Goal: Information Seeking & Learning: Learn about a topic

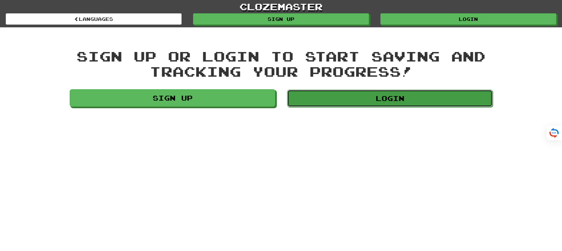
click at [369, 96] on link "Login" at bounding box center [389, 99] width 205 height 18
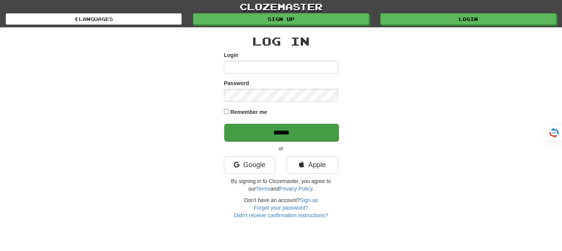
type input "*******"
click at [282, 138] on input "******" at bounding box center [281, 133] width 114 height 18
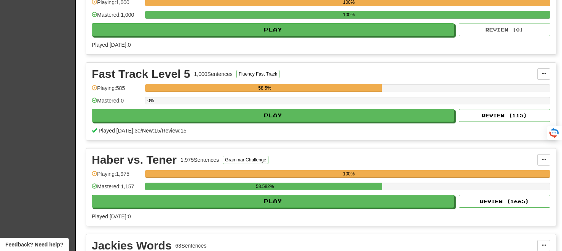
scroll to position [1224, 0]
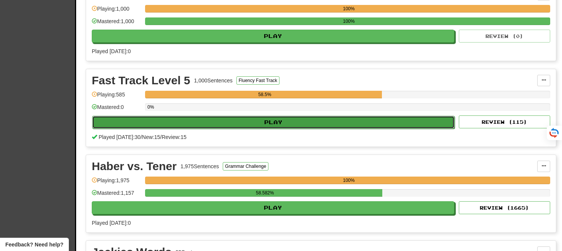
click at [277, 116] on button "Play" at bounding box center [273, 122] width 362 height 13
select select "**"
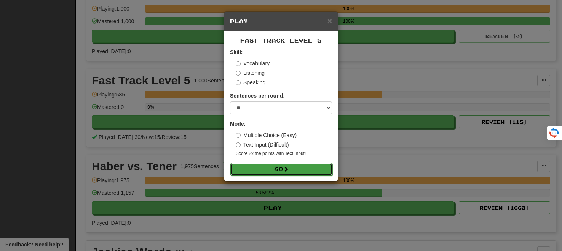
click at [280, 170] on button "Go" at bounding box center [281, 169] width 102 height 13
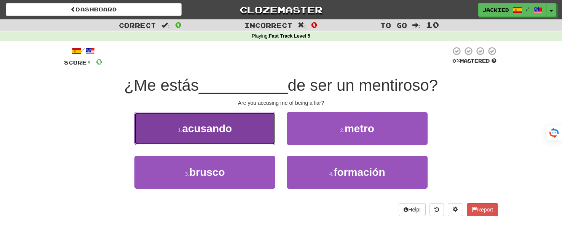
click at [234, 126] on button "1 . acusando" at bounding box center [204, 128] width 141 height 33
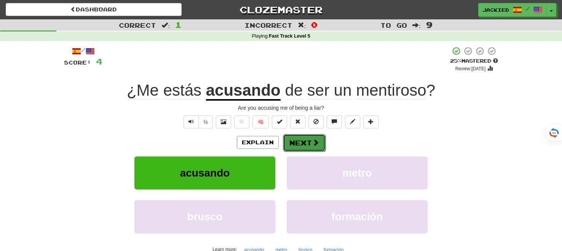
click at [301, 141] on button "Next" at bounding box center [304, 143] width 43 height 18
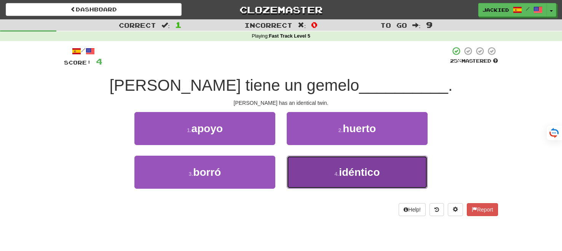
click at [308, 172] on button "4 . idéntico" at bounding box center [357, 172] width 141 height 33
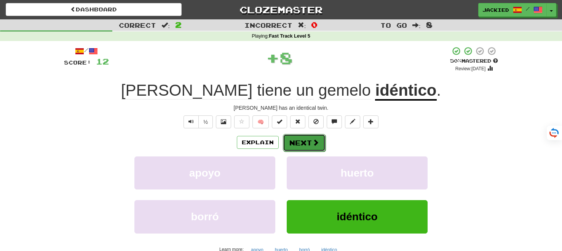
click at [299, 144] on button "Next" at bounding box center [304, 143] width 43 height 18
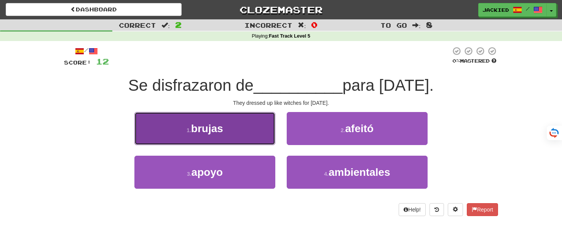
click at [213, 128] on span "brujas" at bounding box center [207, 129] width 32 height 12
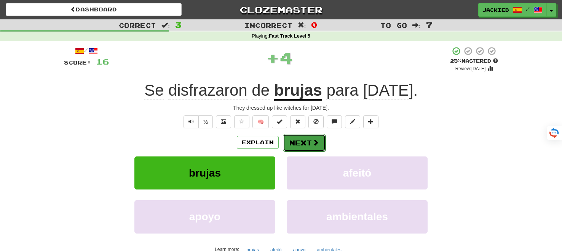
click at [298, 138] on button "Next" at bounding box center [304, 143] width 43 height 18
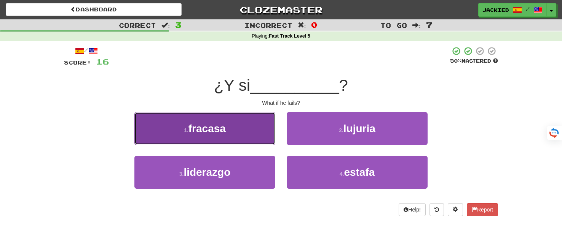
click at [238, 127] on button "1 . fracasa" at bounding box center [204, 128] width 141 height 33
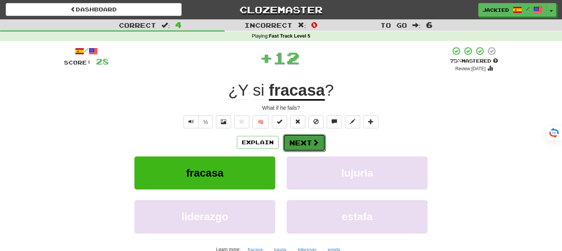
click at [293, 138] on button "Next" at bounding box center [304, 143] width 43 height 18
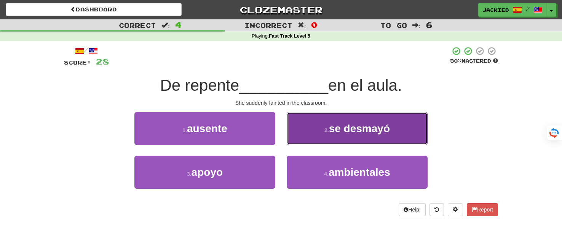
click at [312, 122] on button "2 . se desmayó" at bounding box center [357, 128] width 141 height 33
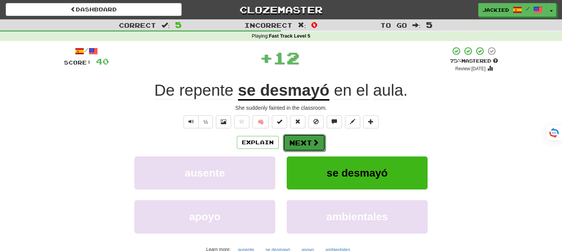
click at [296, 139] on button "Next" at bounding box center [304, 143] width 43 height 18
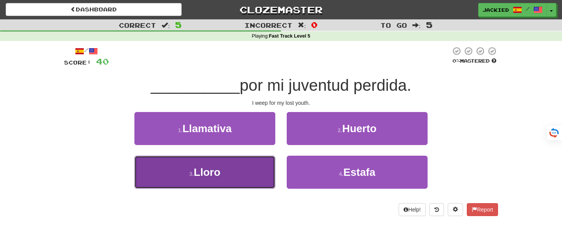
click at [231, 170] on button "3 . Lloro" at bounding box center [204, 172] width 141 height 33
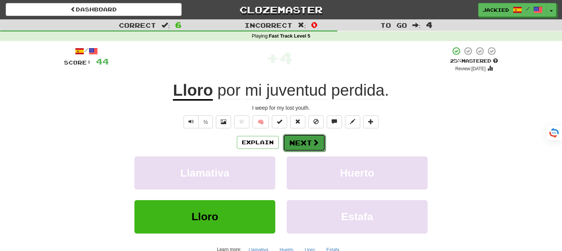
click at [291, 144] on button "Next" at bounding box center [304, 143] width 43 height 18
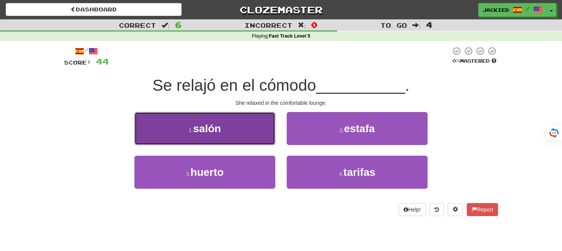
click at [235, 124] on button "1 . salón" at bounding box center [204, 128] width 141 height 33
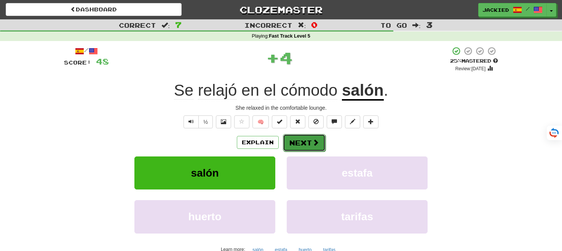
click at [291, 142] on button "Next" at bounding box center [304, 143] width 43 height 18
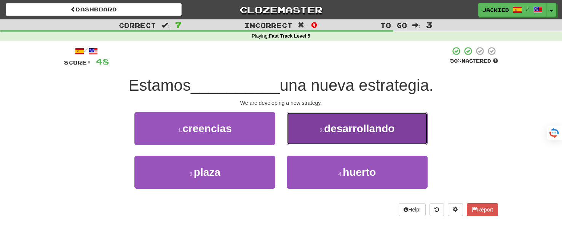
click at [309, 134] on button "2 . desarrollando" at bounding box center [357, 128] width 141 height 33
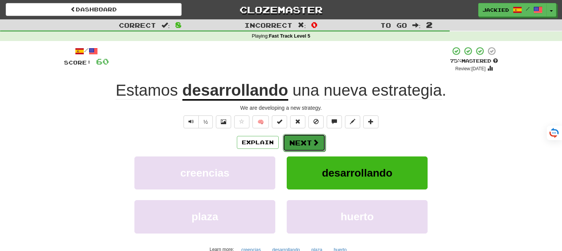
click at [293, 147] on button "Next" at bounding box center [304, 143] width 43 height 18
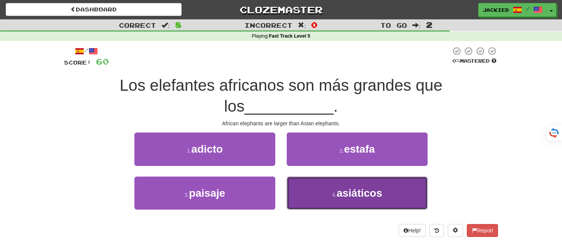
click at [367, 190] on span "asiáticos" at bounding box center [359, 194] width 46 height 12
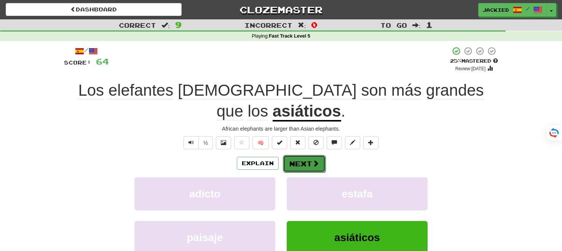
click at [299, 155] on button "Next" at bounding box center [304, 164] width 43 height 18
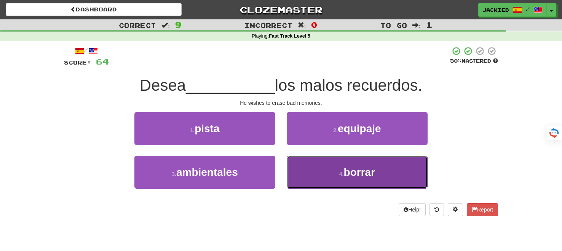
click at [379, 161] on button "4 . borrar" at bounding box center [357, 172] width 141 height 33
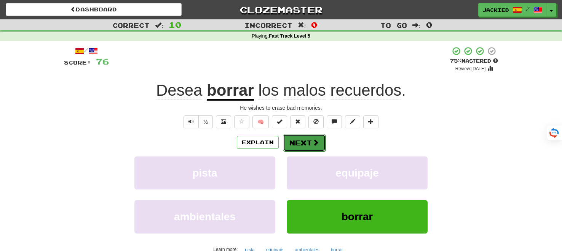
click at [293, 139] on button "Next" at bounding box center [304, 143] width 43 height 18
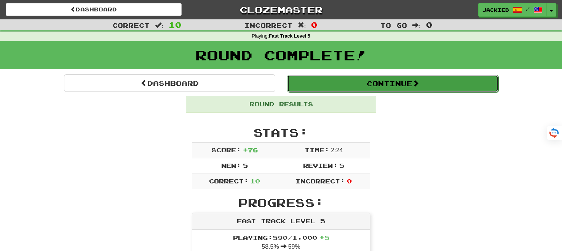
click at [364, 90] on button "Continue" at bounding box center [392, 84] width 211 height 18
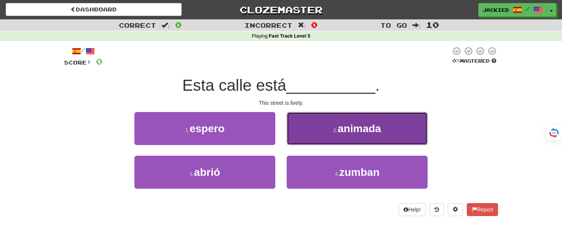
click at [344, 126] on span "animada" at bounding box center [358, 129] width 43 height 12
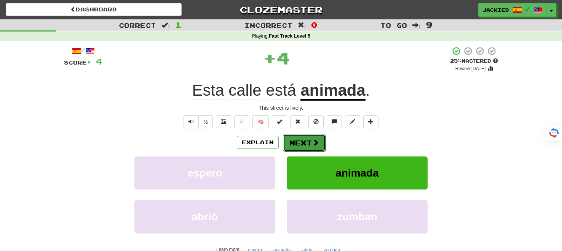
click at [302, 143] on button "Next" at bounding box center [304, 143] width 43 height 18
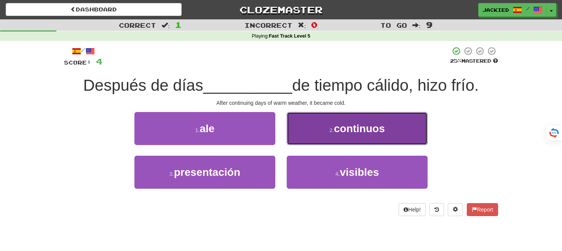
click at [334, 128] on small "2 ." at bounding box center [331, 130] width 5 height 6
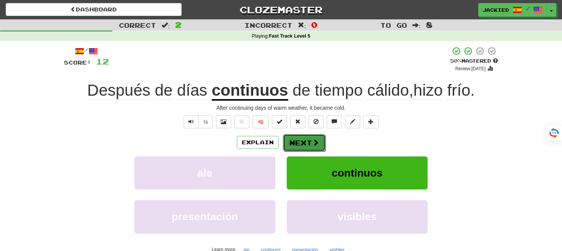
click at [301, 142] on button "Next" at bounding box center [304, 143] width 43 height 18
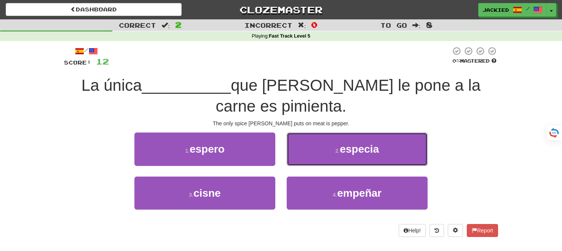
click at [301, 142] on button "2 . especia" at bounding box center [357, 149] width 141 height 33
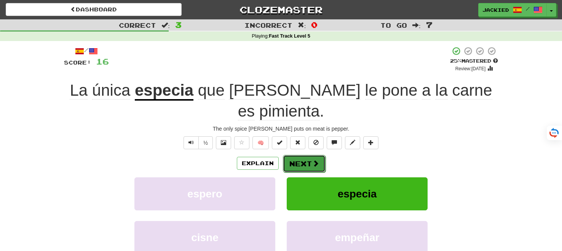
click at [300, 155] on button "Next" at bounding box center [304, 164] width 43 height 18
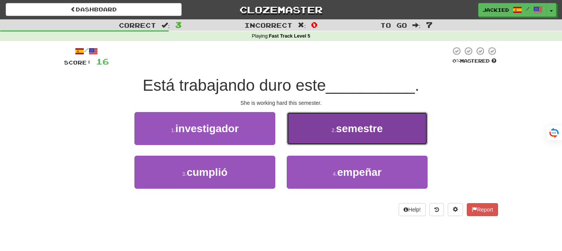
click at [338, 122] on button "2 . semestre" at bounding box center [357, 128] width 141 height 33
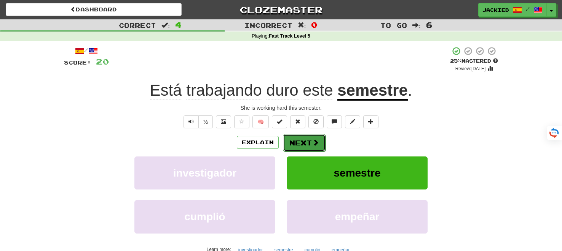
click at [305, 138] on button "Next" at bounding box center [304, 143] width 43 height 18
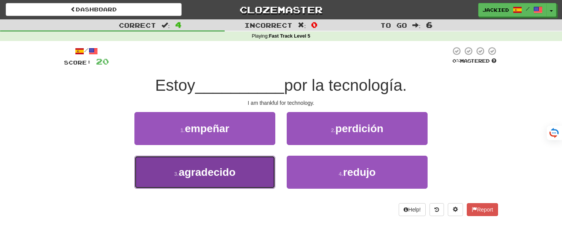
click at [217, 167] on span "agradecido" at bounding box center [206, 173] width 57 height 12
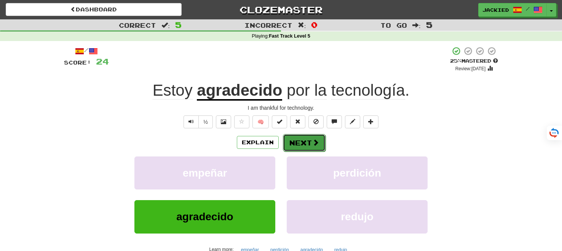
click at [294, 146] on button "Next" at bounding box center [304, 143] width 43 height 18
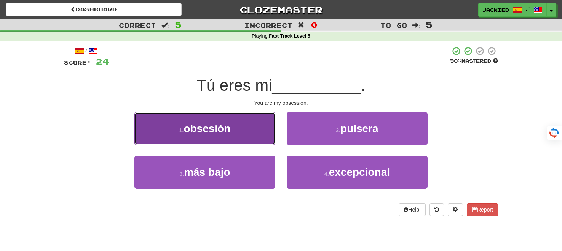
click at [227, 129] on span "obsesión" at bounding box center [206, 129] width 47 height 12
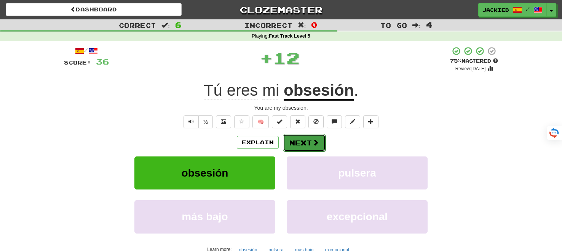
click at [293, 141] on button "Next" at bounding box center [304, 143] width 43 height 18
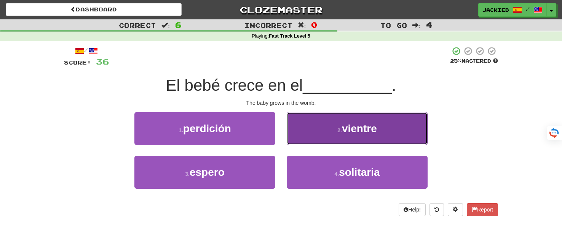
click at [293, 141] on button "2 . vientre" at bounding box center [357, 128] width 141 height 33
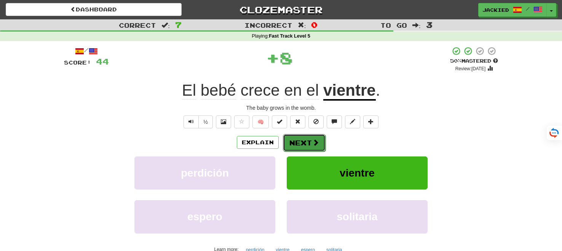
click at [294, 142] on button "Next" at bounding box center [304, 143] width 43 height 18
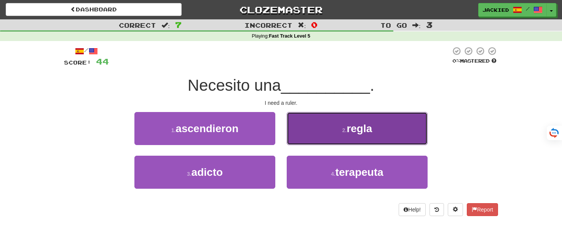
click at [319, 132] on button "2 . regla" at bounding box center [357, 128] width 141 height 33
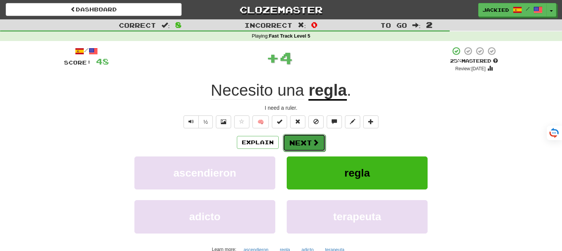
click at [301, 142] on button "Next" at bounding box center [304, 143] width 43 height 18
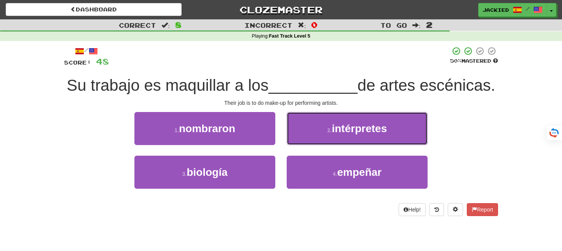
click at [301, 142] on button "2 . intérpretes" at bounding box center [357, 128] width 141 height 33
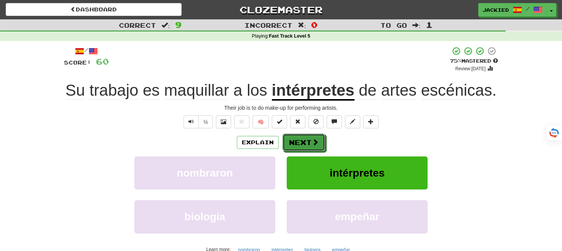
click at [301, 142] on button "Next" at bounding box center [303, 143] width 43 height 18
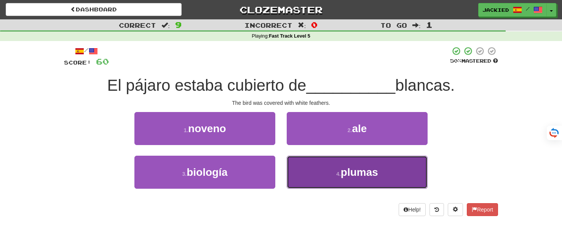
click at [314, 172] on button "4 . plumas" at bounding box center [357, 172] width 141 height 33
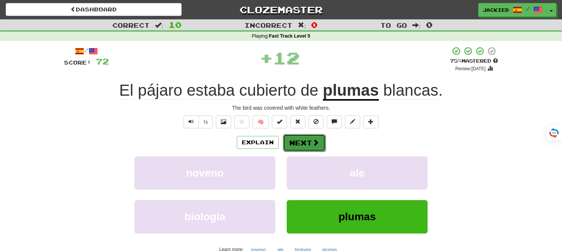
click at [295, 144] on button "Next" at bounding box center [304, 143] width 43 height 18
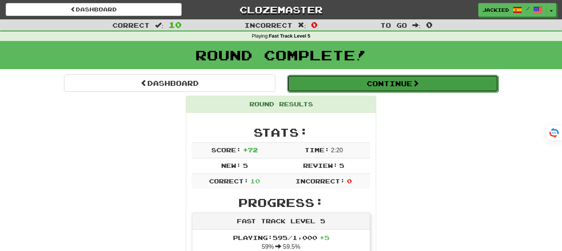
click at [376, 83] on button "Continue" at bounding box center [392, 84] width 211 height 18
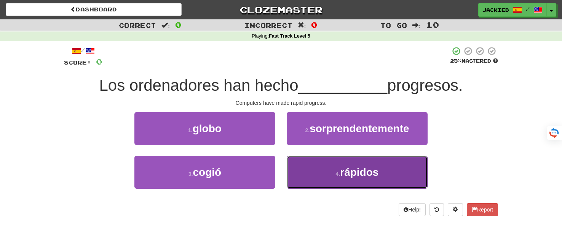
click at [373, 170] on span "rápidos" at bounding box center [359, 173] width 38 height 12
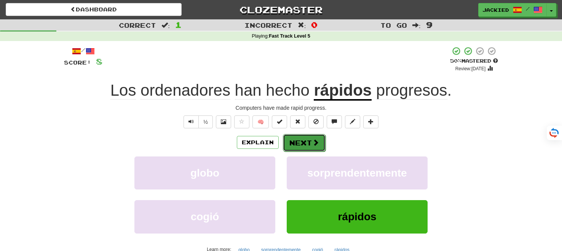
click at [322, 147] on button "Next" at bounding box center [304, 143] width 43 height 18
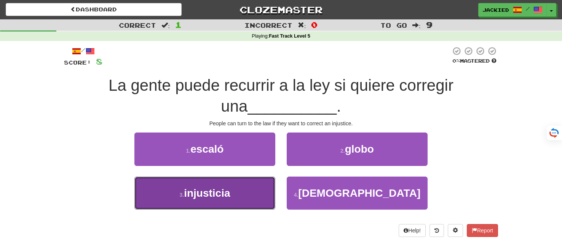
click at [211, 190] on span "injusticia" at bounding box center [207, 194] width 46 height 12
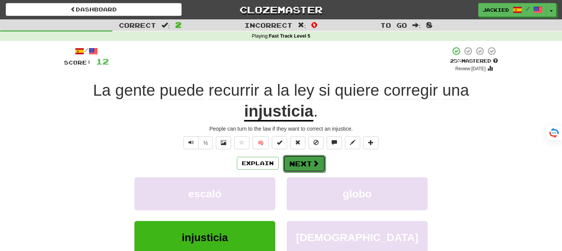
click at [293, 156] on button "Next" at bounding box center [304, 164] width 43 height 18
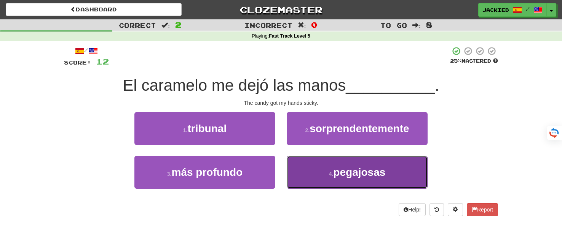
click at [293, 159] on button "4 . pegajosas" at bounding box center [357, 172] width 141 height 33
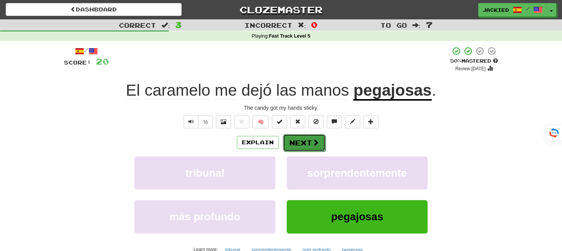
click at [299, 142] on button "Next" at bounding box center [304, 143] width 43 height 18
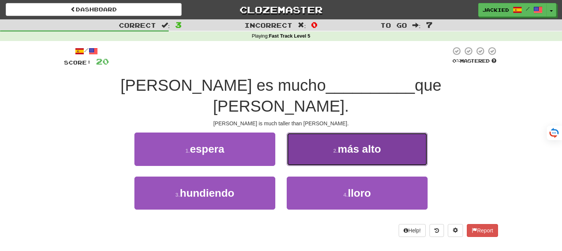
click at [307, 133] on button "2 . más alto" at bounding box center [357, 149] width 141 height 33
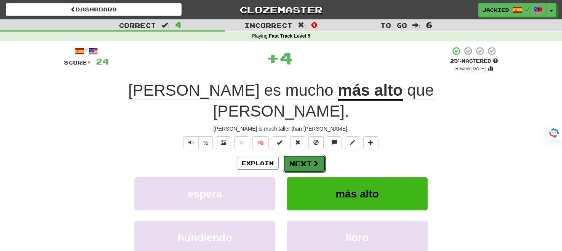
click at [299, 155] on button "Next" at bounding box center [304, 164] width 43 height 18
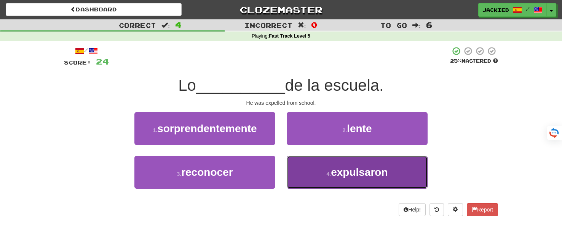
click at [317, 163] on button "4 . expulsaron" at bounding box center [357, 172] width 141 height 33
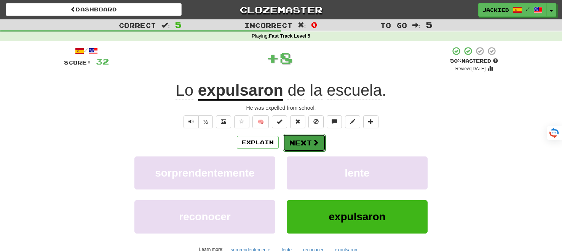
click at [304, 145] on button "Next" at bounding box center [304, 143] width 43 height 18
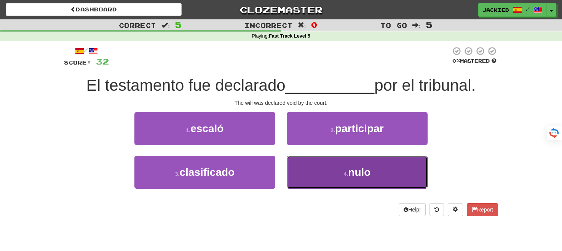
click at [312, 158] on button "4 . nulo" at bounding box center [357, 172] width 141 height 33
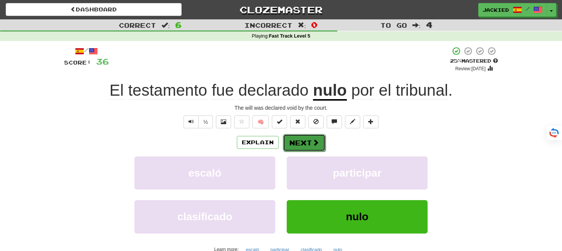
click at [301, 140] on button "Next" at bounding box center [304, 143] width 43 height 18
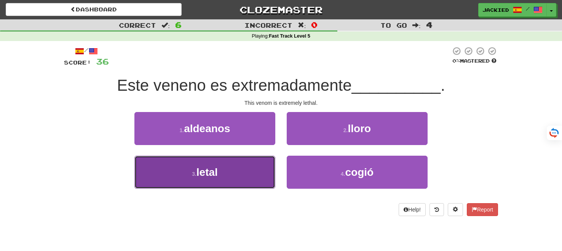
click at [244, 170] on button "3 . letal" at bounding box center [204, 172] width 141 height 33
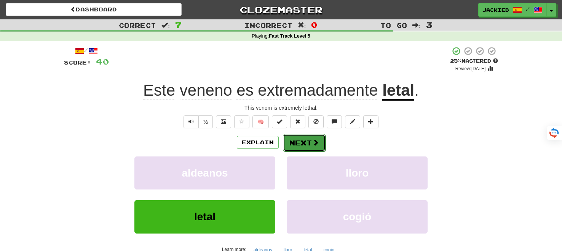
click at [300, 140] on button "Next" at bounding box center [304, 143] width 43 height 18
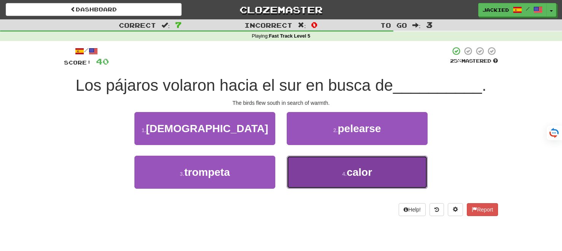
click at [310, 163] on button "4 . calor" at bounding box center [357, 172] width 141 height 33
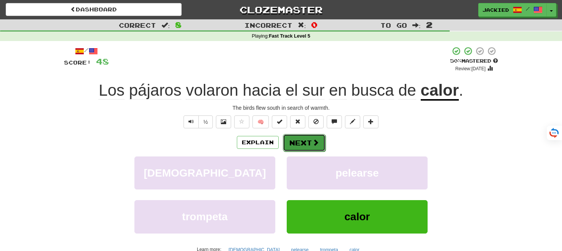
click at [298, 144] on button "Next" at bounding box center [304, 143] width 43 height 18
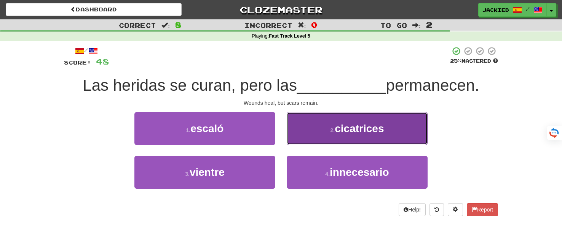
click at [314, 124] on button "2 . cicatrices" at bounding box center [357, 128] width 141 height 33
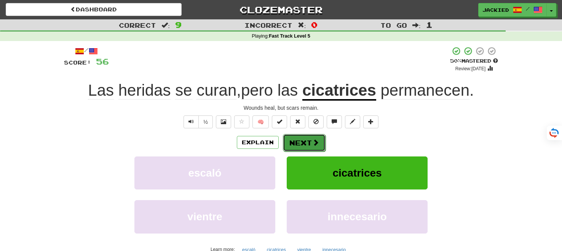
click at [302, 140] on button "Next" at bounding box center [304, 143] width 43 height 18
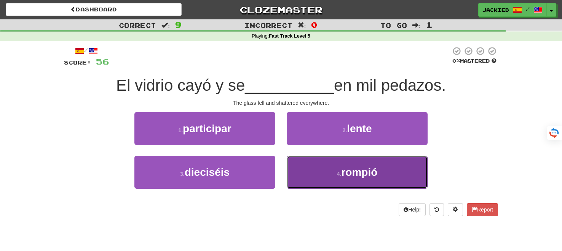
click at [327, 175] on button "4 . rompió" at bounding box center [357, 172] width 141 height 33
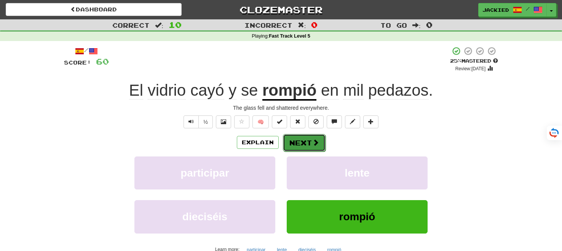
click at [302, 142] on button "Next" at bounding box center [304, 143] width 43 height 18
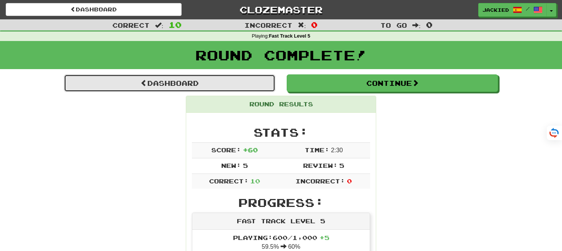
click at [153, 82] on link "Dashboard" at bounding box center [169, 84] width 211 height 18
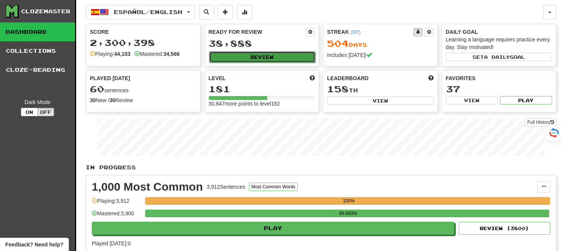
click at [264, 54] on button "Review" at bounding box center [262, 56] width 107 height 11
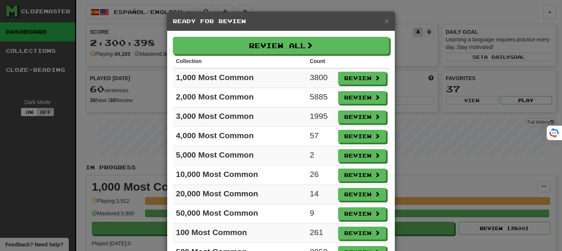
click at [327, 54] on th "Count" at bounding box center [321, 61] width 28 height 14
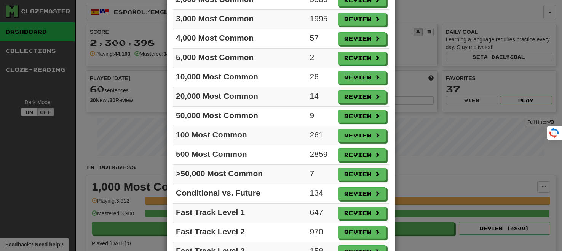
scroll to position [155, 0]
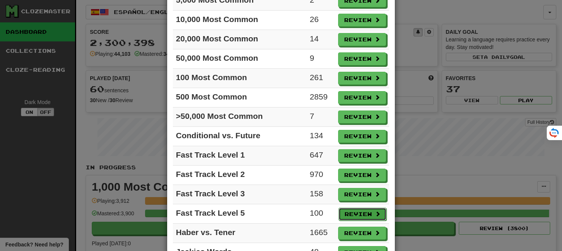
click at [357, 209] on button "Review" at bounding box center [362, 214] width 48 height 13
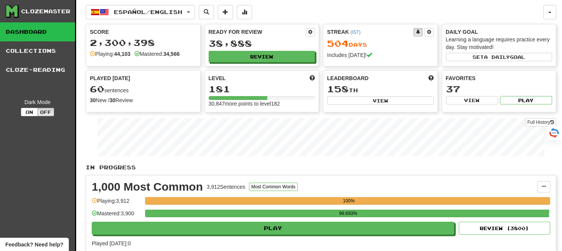
select select "**"
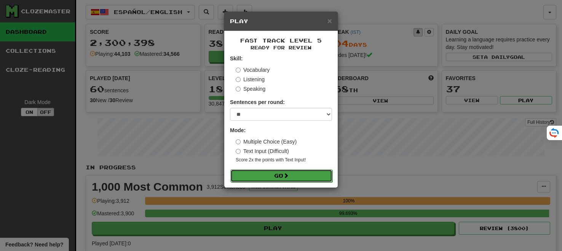
click at [277, 181] on button "Go" at bounding box center [281, 176] width 102 height 13
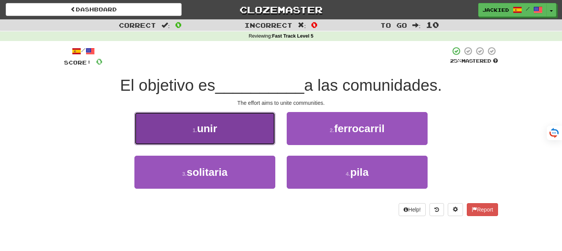
click at [201, 130] on span "unir" at bounding box center [207, 129] width 20 height 12
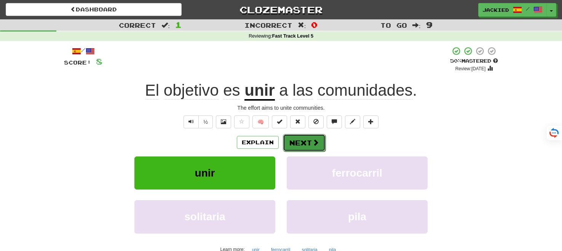
click at [297, 140] on button "Next" at bounding box center [304, 143] width 43 height 18
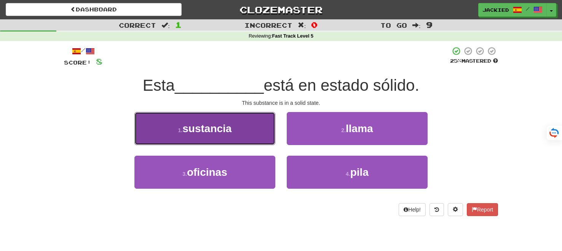
click at [227, 133] on span "sustancia" at bounding box center [206, 129] width 49 height 12
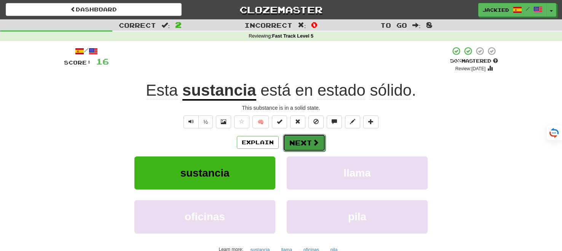
click at [297, 146] on button "Next" at bounding box center [304, 143] width 43 height 18
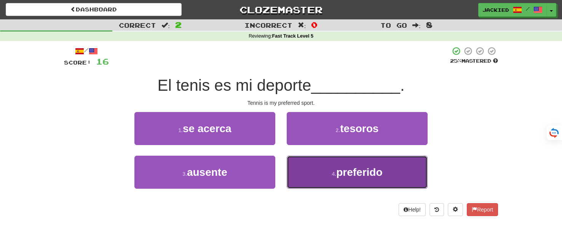
click at [303, 172] on button "4 . preferido" at bounding box center [357, 172] width 141 height 33
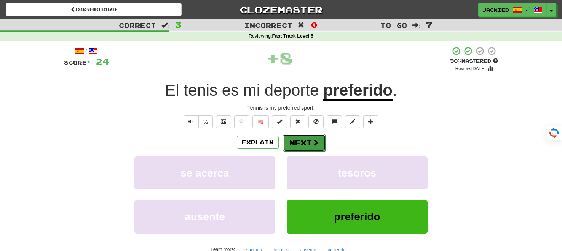
click at [292, 145] on button "Next" at bounding box center [304, 143] width 43 height 18
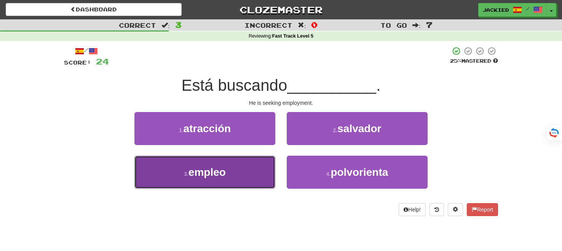
click at [233, 178] on button "3 . empleo" at bounding box center [204, 172] width 141 height 33
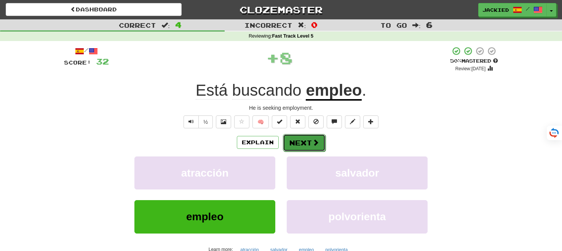
click at [298, 140] on button "Next" at bounding box center [304, 143] width 43 height 18
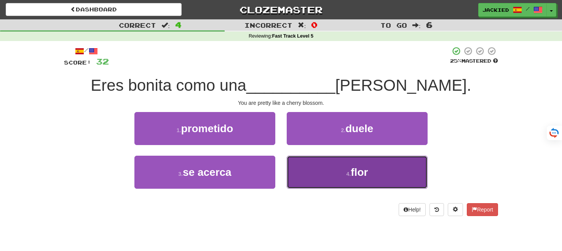
click at [318, 170] on button "4 . flor" at bounding box center [357, 172] width 141 height 33
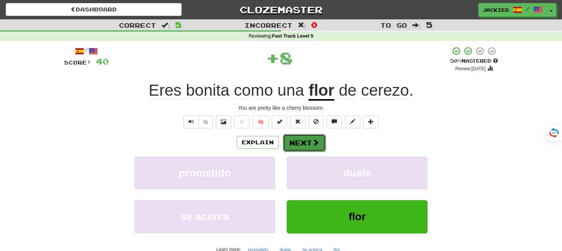
click at [301, 145] on button "Next" at bounding box center [304, 143] width 43 height 18
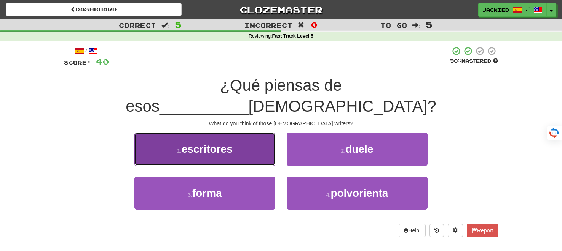
click at [243, 136] on button "1 . escritores" at bounding box center [204, 149] width 141 height 33
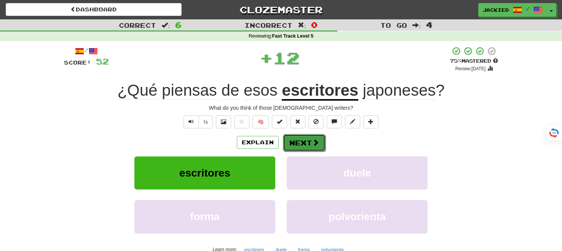
click at [302, 140] on button "Next" at bounding box center [304, 143] width 43 height 18
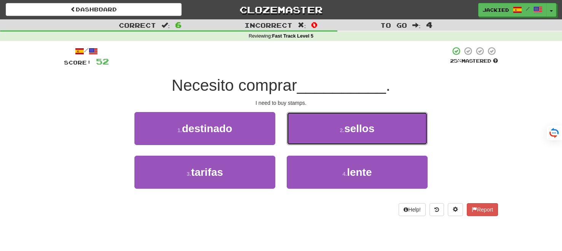
click at [302, 140] on button "2 . sellos" at bounding box center [357, 128] width 141 height 33
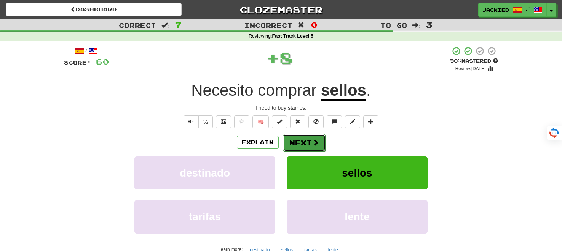
click at [299, 141] on button "Next" at bounding box center [304, 143] width 43 height 18
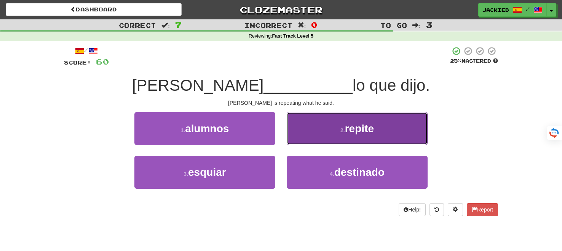
click at [299, 141] on button "2 . repite" at bounding box center [357, 128] width 141 height 33
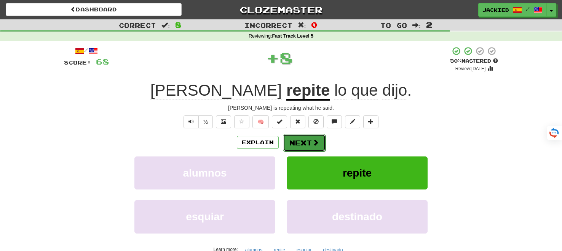
click at [299, 141] on button "Next" at bounding box center [304, 143] width 43 height 18
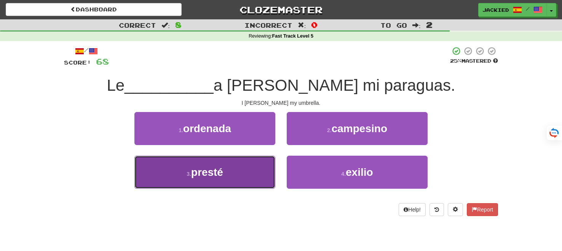
click at [217, 172] on span "presté" at bounding box center [207, 173] width 32 height 12
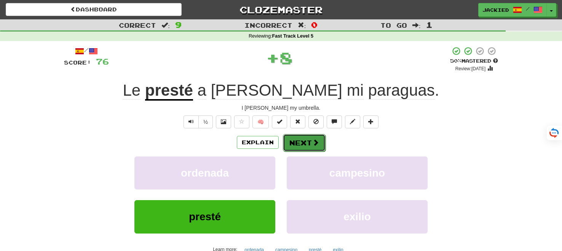
click at [290, 145] on button "Next" at bounding box center [304, 143] width 43 height 18
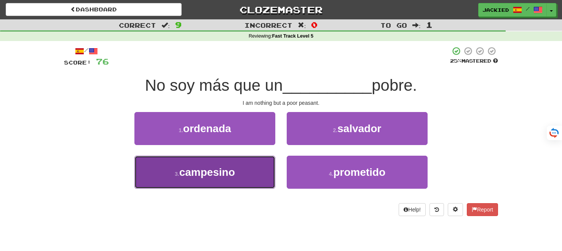
click at [236, 169] on button "3 . campesino" at bounding box center [204, 172] width 141 height 33
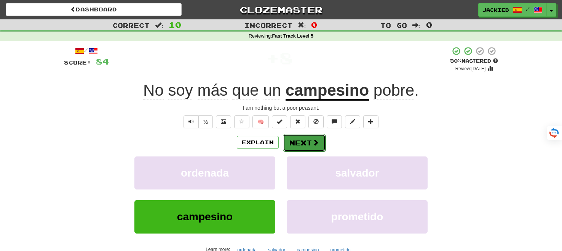
click at [297, 140] on button "Next" at bounding box center [304, 143] width 43 height 18
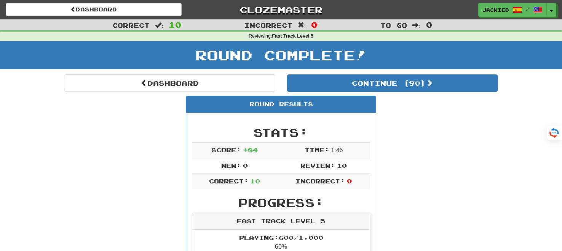
click at [297, 140] on div "Stats: Score: + 84 Time: 1 : 46 New: 0 Review: 10 Correct: 10 Incorrect: 0" at bounding box center [281, 157] width 178 height 63
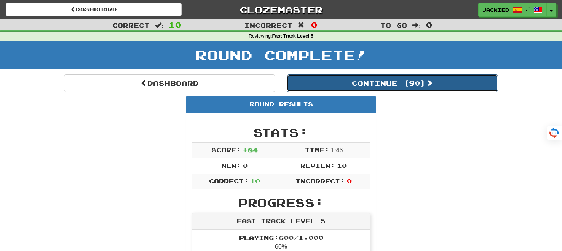
click at [368, 83] on button "Continue ( 90 )" at bounding box center [392, 84] width 211 height 18
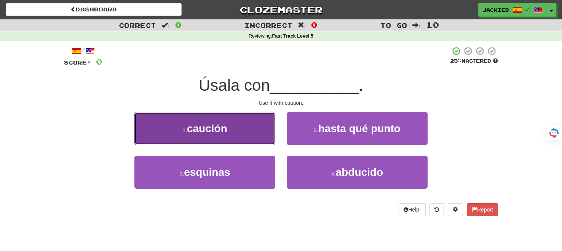
click at [221, 137] on button "1 . caución" at bounding box center [204, 128] width 141 height 33
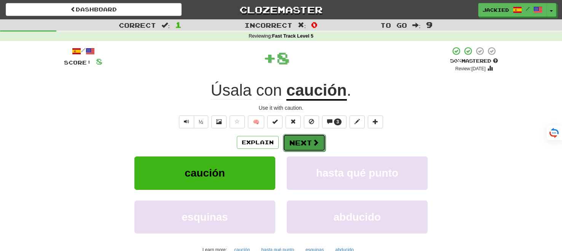
click at [307, 140] on button "Next" at bounding box center [304, 143] width 43 height 18
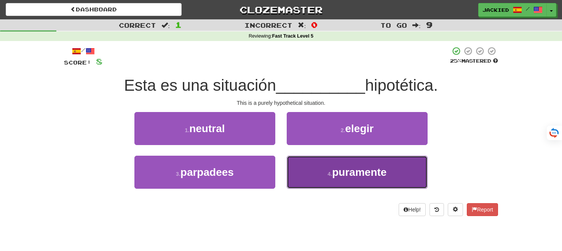
click at [329, 180] on button "4 . puramente" at bounding box center [357, 172] width 141 height 33
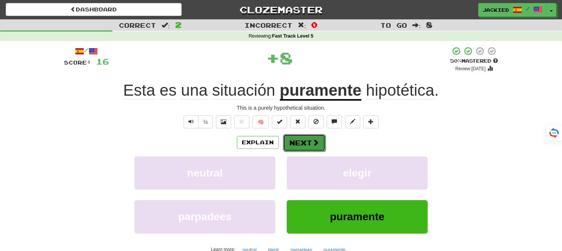
click at [296, 146] on button "Next" at bounding box center [304, 143] width 43 height 18
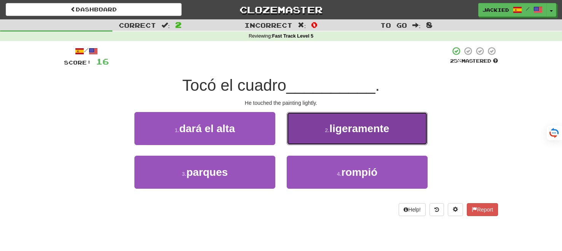
click at [315, 137] on button "2 . ligeramente" at bounding box center [357, 128] width 141 height 33
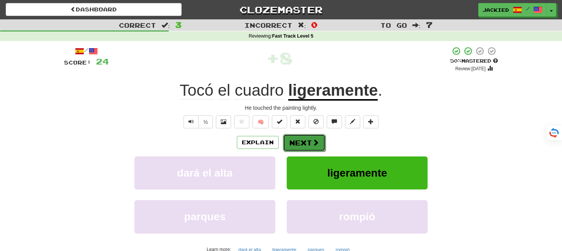
click at [298, 140] on button "Next" at bounding box center [304, 143] width 43 height 18
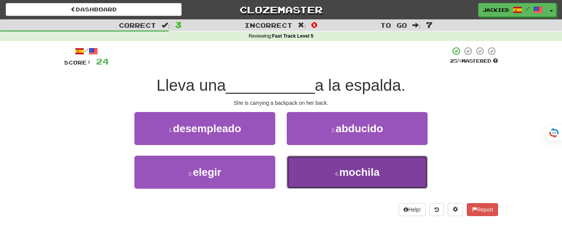
click at [312, 166] on button "4 . mochila" at bounding box center [357, 172] width 141 height 33
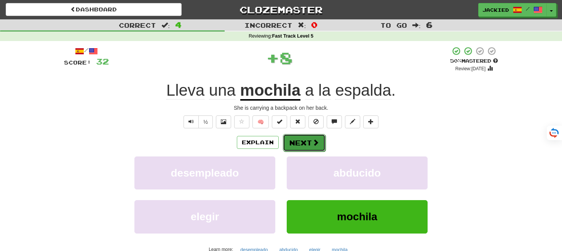
click at [296, 143] on button "Next" at bounding box center [304, 143] width 43 height 18
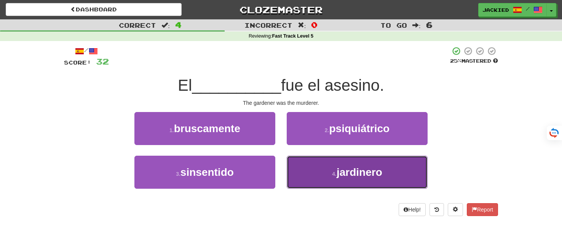
click at [315, 174] on button "4 . jardinero" at bounding box center [357, 172] width 141 height 33
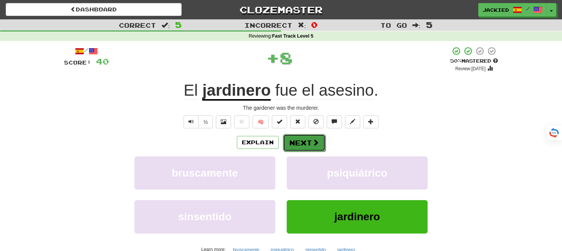
click at [298, 143] on button "Next" at bounding box center [304, 143] width 43 height 18
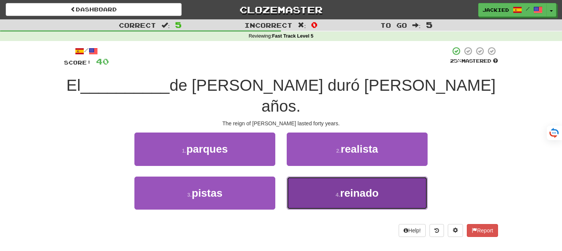
click at [309, 177] on button "4 . reinado" at bounding box center [357, 193] width 141 height 33
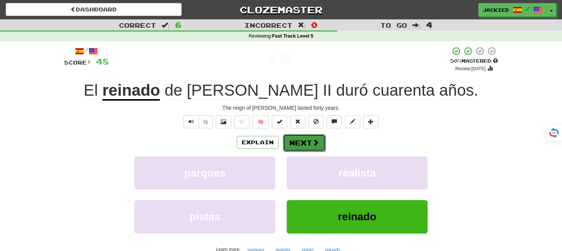
click at [292, 145] on button "Next" at bounding box center [304, 143] width 43 height 18
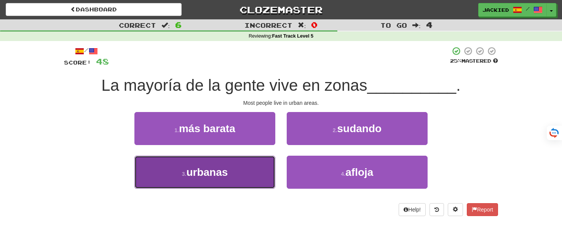
click at [229, 170] on button "3 . urbanas" at bounding box center [204, 172] width 141 height 33
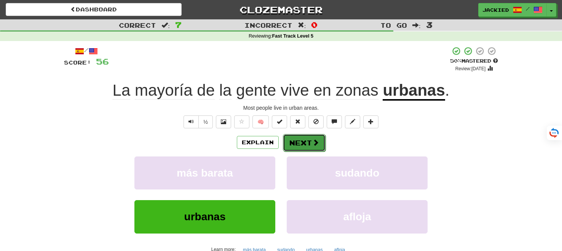
click at [289, 146] on button "Next" at bounding box center [304, 143] width 43 height 18
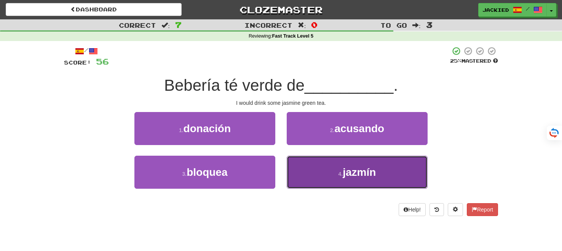
click at [335, 169] on button "4 . jazmín" at bounding box center [357, 172] width 141 height 33
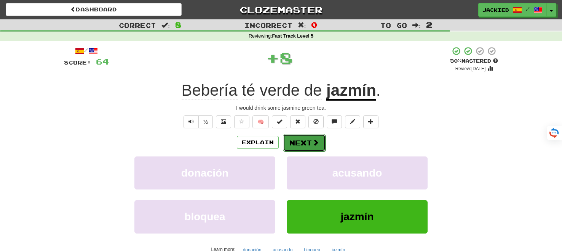
click at [297, 146] on button "Next" at bounding box center [304, 143] width 43 height 18
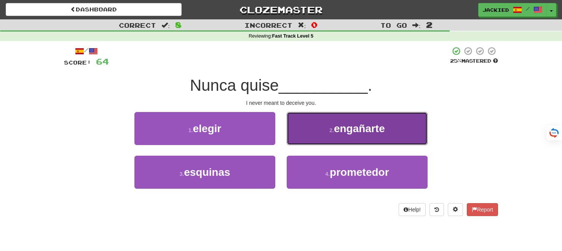
click at [352, 131] on span "engañarte" at bounding box center [359, 129] width 51 height 12
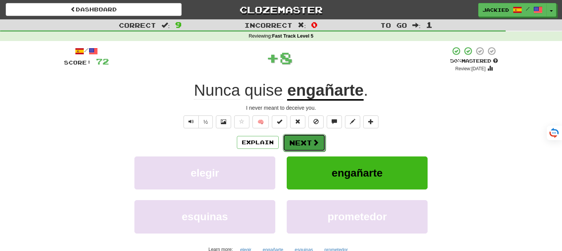
click at [303, 143] on button "Next" at bounding box center [304, 143] width 43 height 18
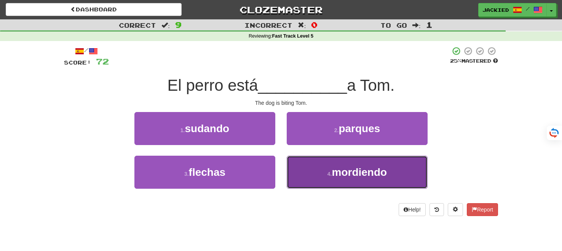
click at [308, 161] on button "4 . mordiendo" at bounding box center [357, 172] width 141 height 33
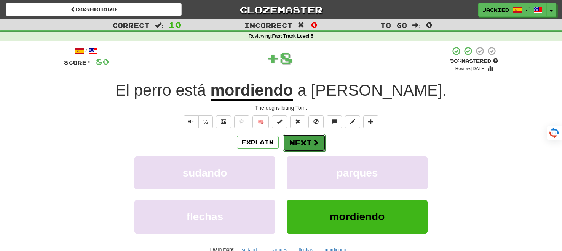
click at [297, 143] on button "Next" at bounding box center [304, 143] width 43 height 18
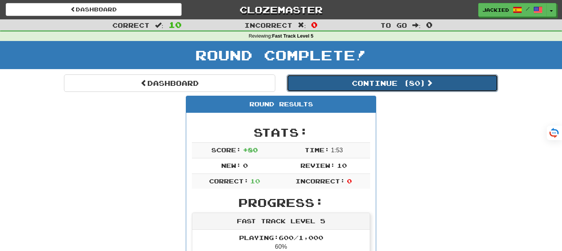
click at [363, 89] on button "Continue ( 80 )" at bounding box center [392, 84] width 211 height 18
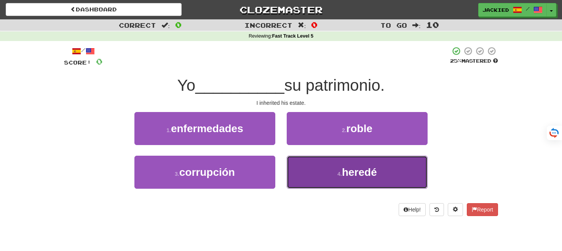
click at [350, 169] on span "heredé" at bounding box center [359, 173] width 35 height 12
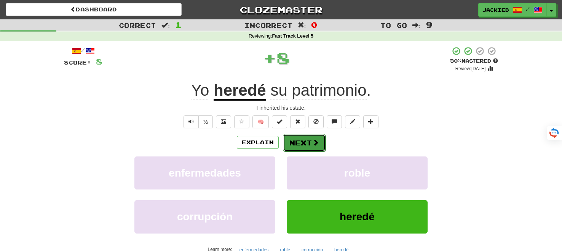
click at [301, 142] on button "Next" at bounding box center [304, 143] width 43 height 18
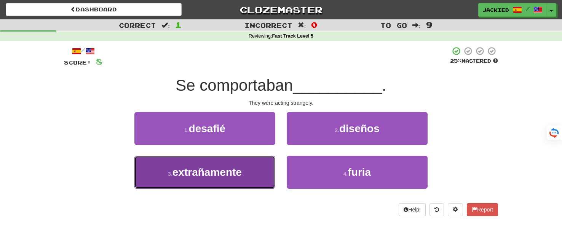
click at [237, 169] on span "extrañamente" at bounding box center [206, 173] width 69 height 12
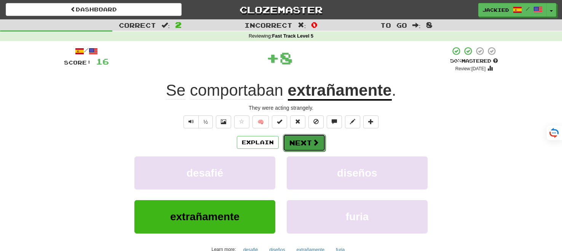
click at [290, 144] on button "Next" at bounding box center [304, 143] width 43 height 18
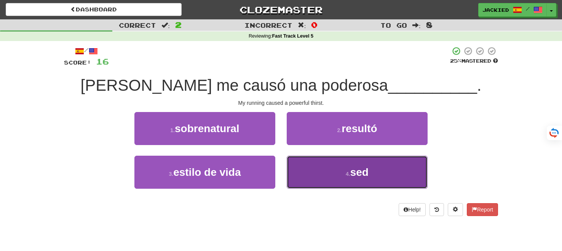
click at [332, 176] on button "4 . sed" at bounding box center [357, 172] width 141 height 33
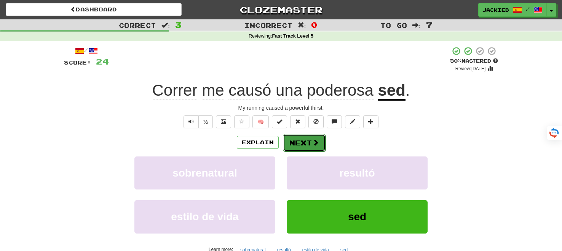
click at [298, 142] on button "Next" at bounding box center [304, 143] width 43 height 18
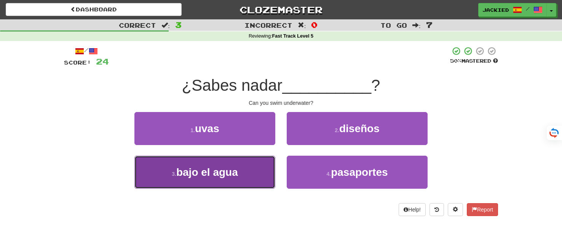
click at [175, 170] on button "3 . bajo el agua" at bounding box center [204, 172] width 141 height 33
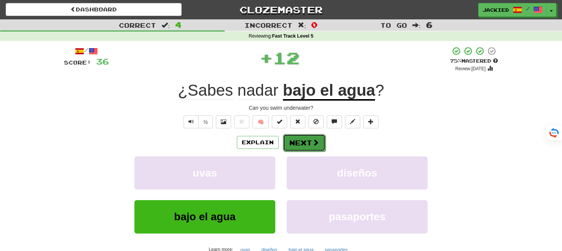
click at [298, 149] on button "Next" at bounding box center [304, 143] width 43 height 18
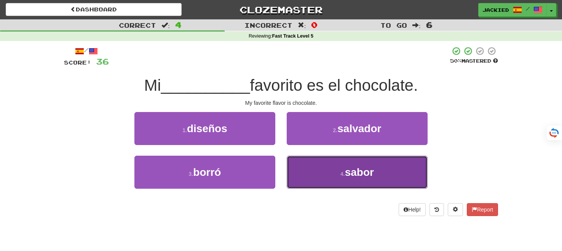
click at [313, 170] on button "4 . sabor" at bounding box center [357, 172] width 141 height 33
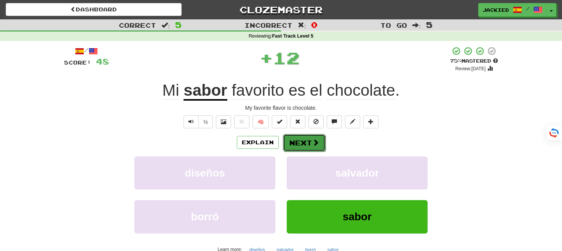
click at [296, 150] on button "Next" at bounding box center [304, 143] width 43 height 18
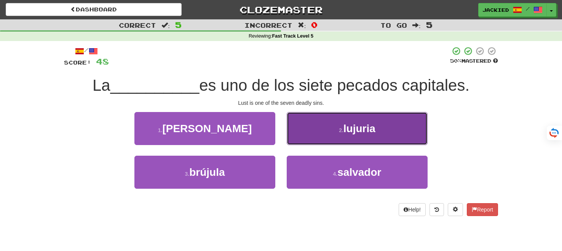
click at [307, 127] on button "2 . lujuria" at bounding box center [357, 128] width 141 height 33
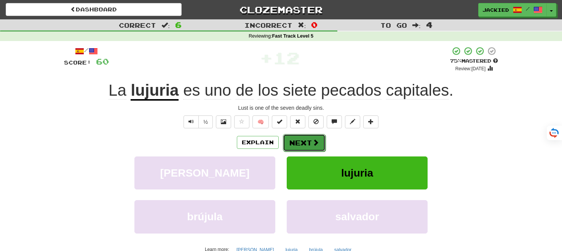
click at [295, 144] on button "Next" at bounding box center [304, 143] width 43 height 18
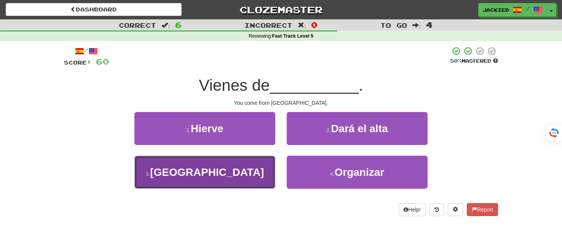
click at [247, 178] on button "3 . Suecia" at bounding box center [204, 172] width 141 height 33
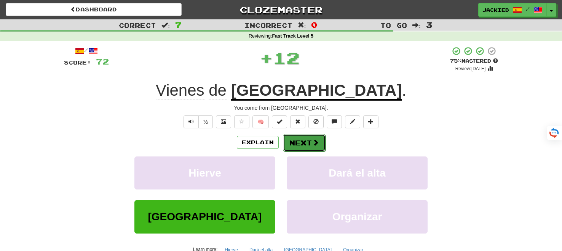
click at [285, 145] on button "Next" at bounding box center [304, 143] width 43 height 18
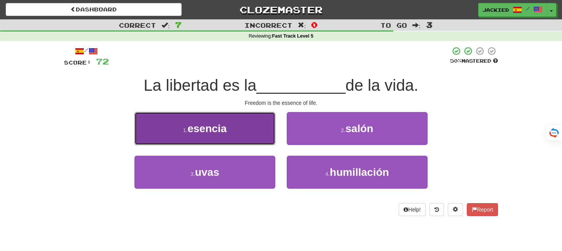
click at [241, 137] on button "1 . esencia" at bounding box center [204, 128] width 141 height 33
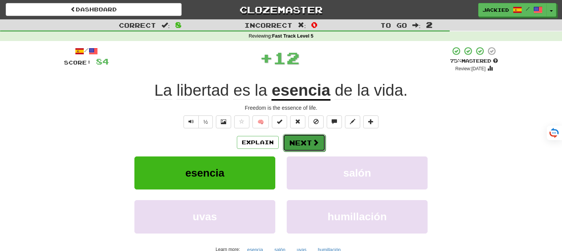
click at [293, 143] on button "Next" at bounding box center [304, 143] width 43 height 18
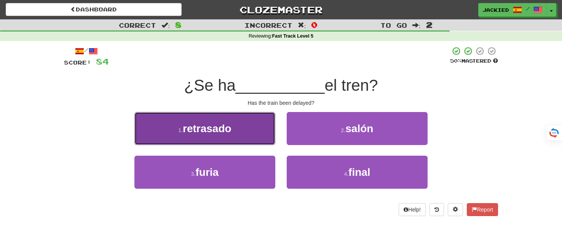
click at [224, 121] on button "1 . retrasado" at bounding box center [204, 128] width 141 height 33
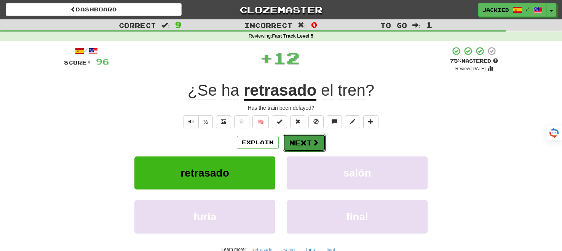
click at [303, 144] on button "Next" at bounding box center [304, 143] width 43 height 18
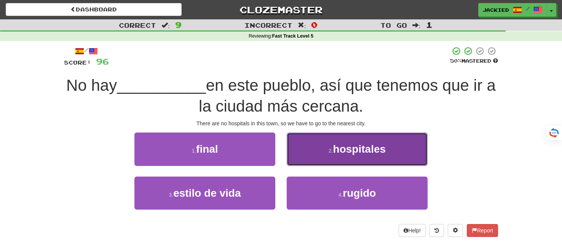
click at [302, 145] on button "2 . hospitales" at bounding box center [357, 149] width 141 height 33
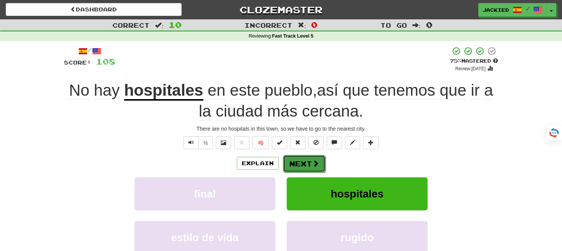
click at [302, 159] on button "Next" at bounding box center [304, 164] width 43 height 18
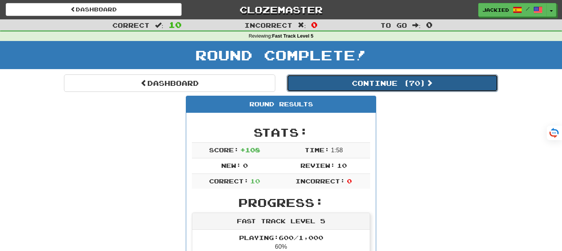
click at [363, 84] on button "Continue ( 70 )" at bounding box center [392, 84] width 211 height 18
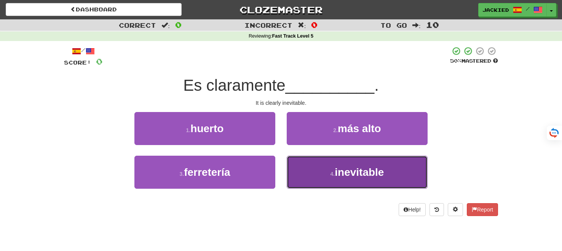
click at [337, 167] on span "inevitable" at bounding box center [358, 173] width 49 height 12
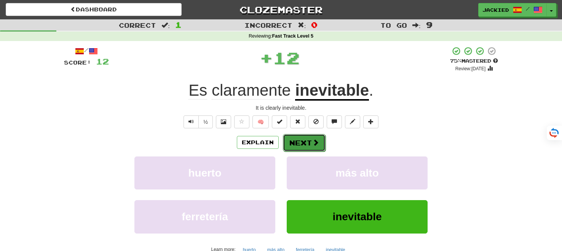
click at [310, 149] on button "Next" at bounding box center [304, 143] width 43 height 18
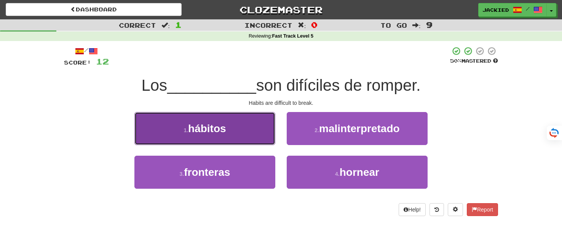
click at [210, 131] on span "hábitos" at bounding box center [207, 129] width 38 height 12
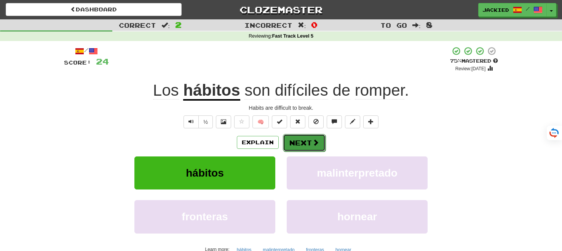
click at [291, 145] on button "Next" at bounding box center [304, 143] width 43 height 18
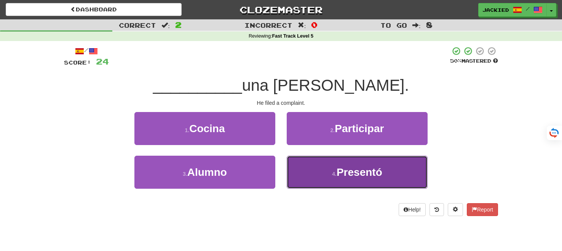
click at [302, 163] on button "4 . Presentó" at bounding box center [357, 172] width 141 height 33
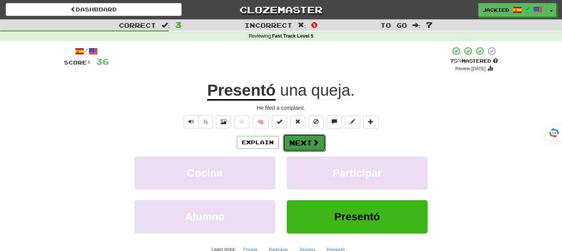
click at [292, 143] on button "Next" at bounding box center [304, 143] width 43 height 18
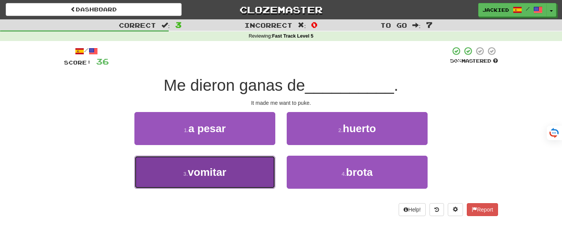
click at [247, 176] on button "3 . vomitar" at bounding box center [204, 172] width 141 height 33
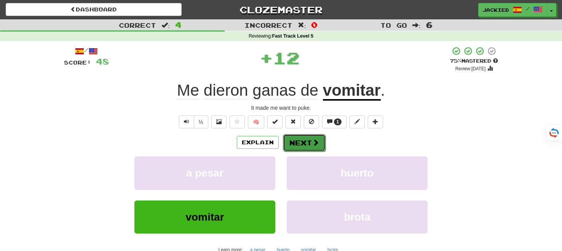
click at [296, 142] on button "Next" at bounding box center [304, 143] width 43 height 18
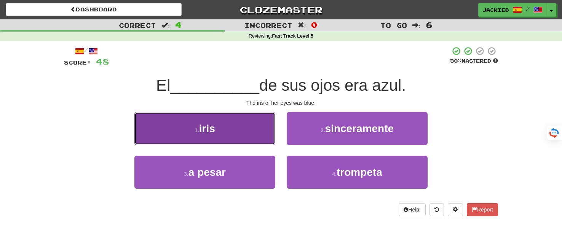
click at [240, 138] on button "1 . iris" at bounding box center [204, 128] width 141 height 33
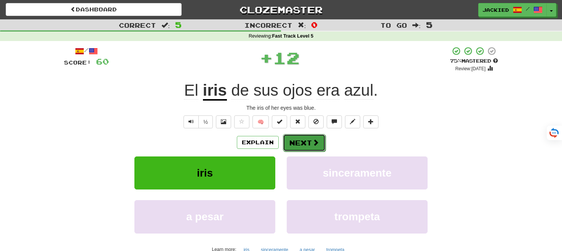
click at [299, 143] on button "Next" at bounding box center [304, 143] width 43 height 18
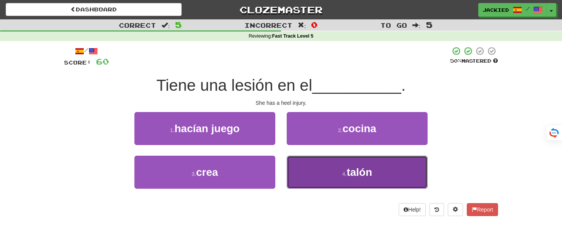
click at [313, 166] on button "4 . talón" at bounding box center [357, 172] width 141 height 33
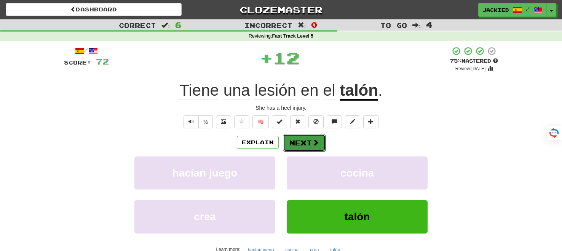
click at [302, 147] on button "Next" at bounding box center [304, 143] width 43 height 18
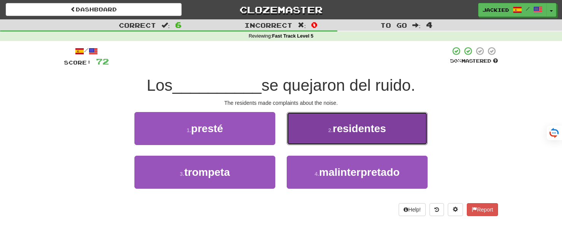
click at [320, 129] on button "2 . residentes" at bounding box center [357, 128] width 141 height 33
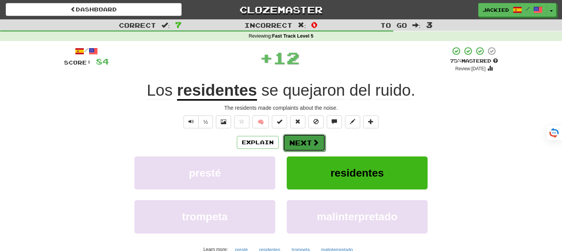
click at [300, 143] on button "Next" at bounding box center [304, 143] width 43 height 18
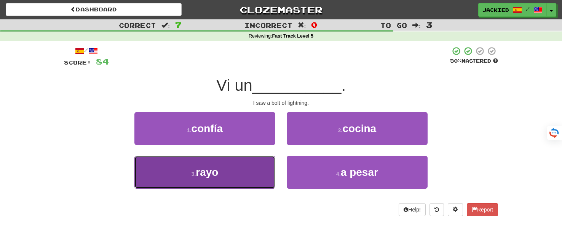
click at [211, 171] on span "rayo" at bounding box center [207, 173] width 22 height 12
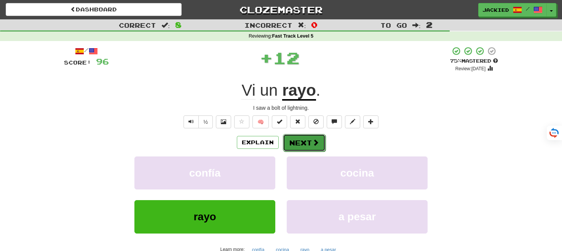
click at [290, 140] on button "Next" at bounding box center [304, 143] width 43 height 18
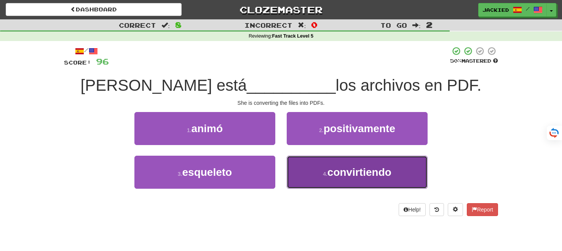
click at [312, 170] on button "4 . convirtiendo" at bounding box center [357, 172] width 141 height 33
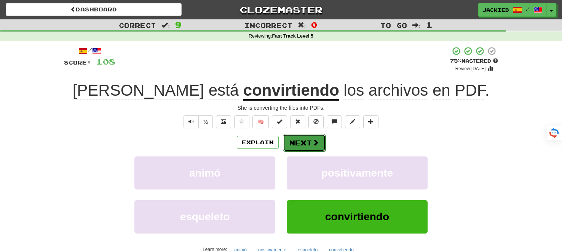
click at [293, 143] on button "Next" at bounding box center [304, 143] width 43 height 18
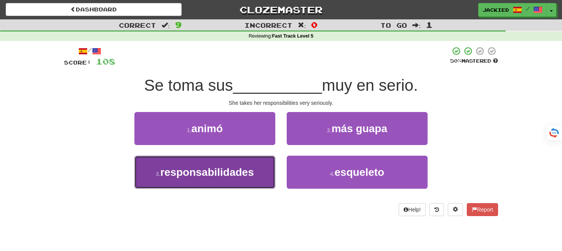
click at [232, 172] on span "responsabilidades" at bounding box center [207, 173] width 94 height 12
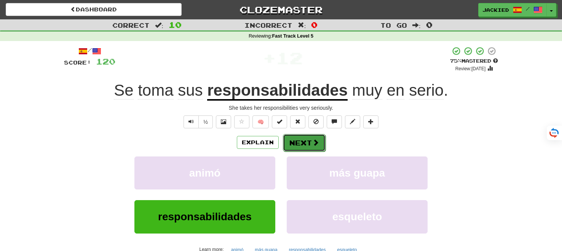
click at [291, 136] on button "Next" at bounding box center [304, 143] width 43 height 18
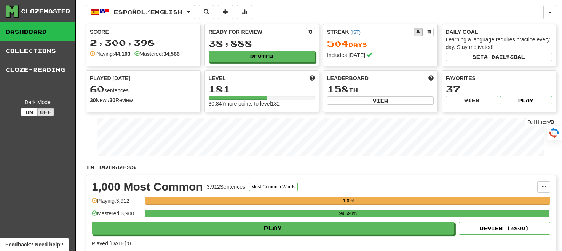
scroll to position [1224, 0]
